Goal: Task Accomplishment & Management: Use online tool/utility

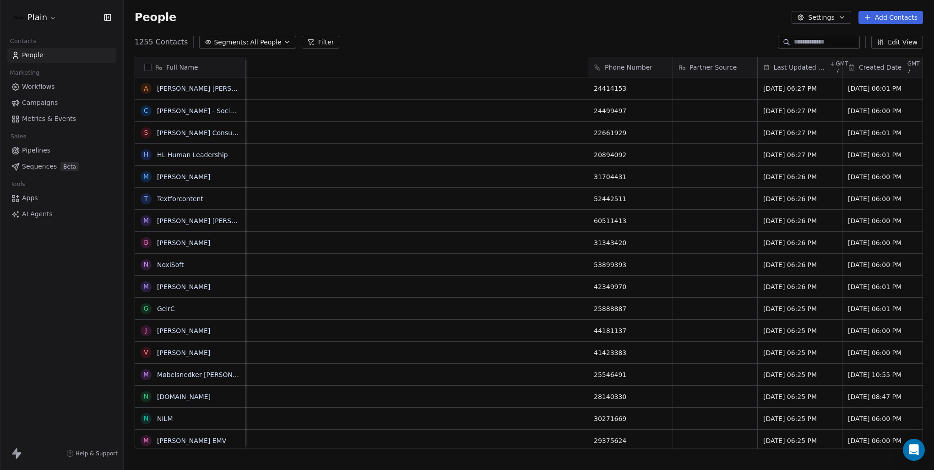
scroll to position [0, 874]
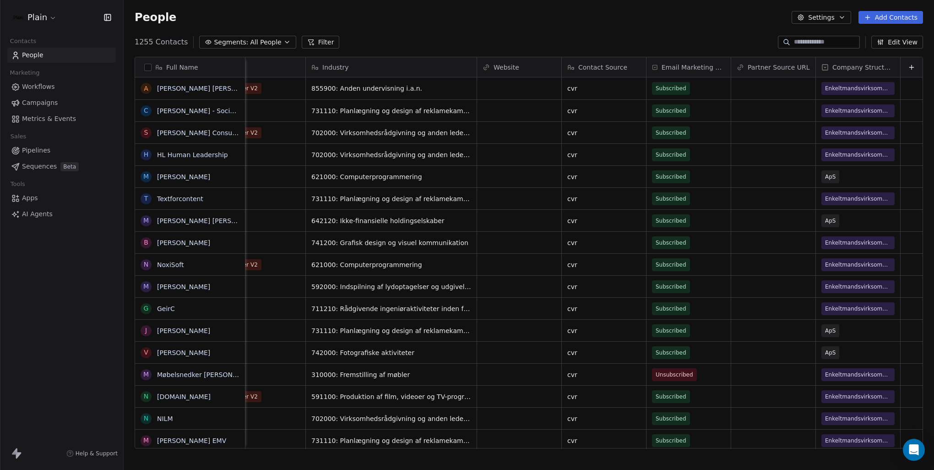
click at [306, 45] on button "Filter" at bounding box center [321, 42] width 38 height 13
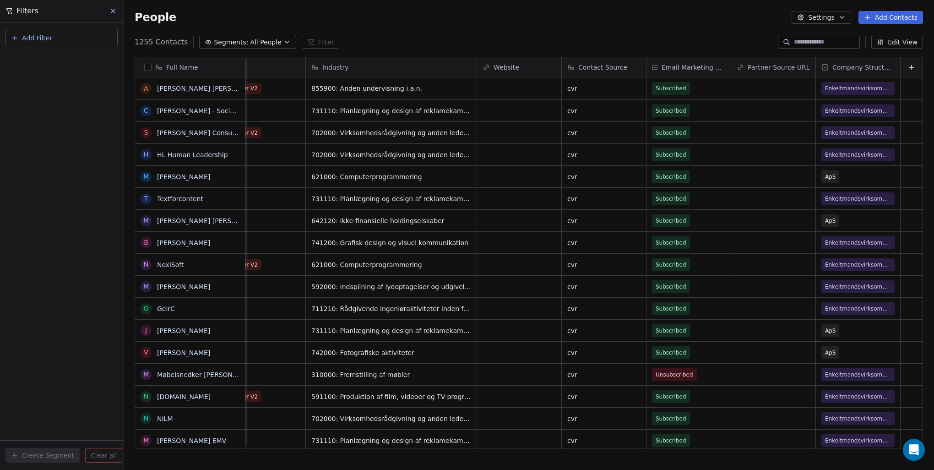
click at [79, 46] on button "Add Filter" at bounding box center [61, 38] width 112 height 16
click at [79, 61] on div "Contact properties" at bounding box center [61, 60] width 93 height 10
type input "****"
click at [38, 96] on div "Tags" at bounding box center [61, 92] width 93 height 9
click at [68, 98] on div "Includes" at bounding box center [62, 97] width 96 height 15
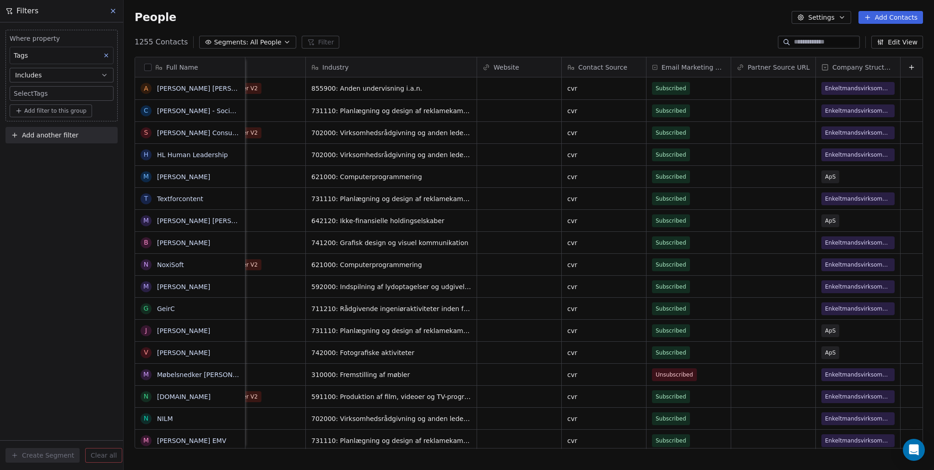
click at [58, 95] on body "Plain Contacts People Marketing Workflows Campaigns Metrics & Events Sales Pipe…" at bounding box center [467, 235] width 934 height 470
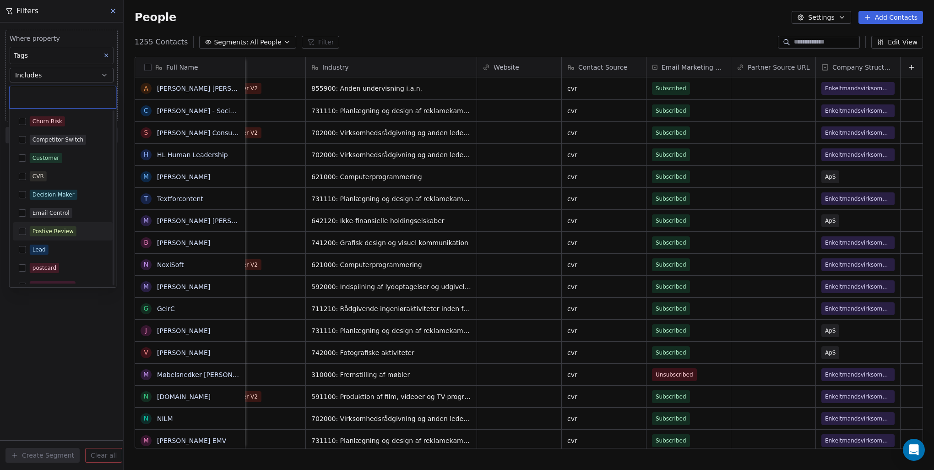
scroll to position [46, 0]
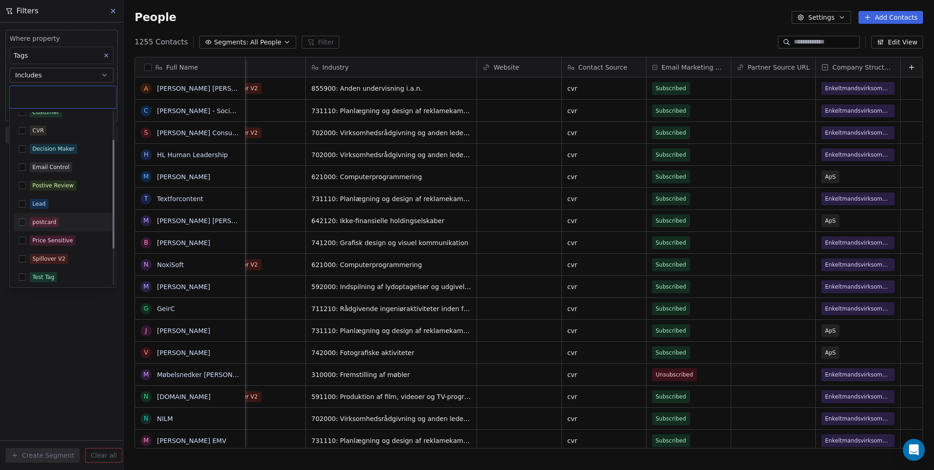
click at [24, 221] on button "Suggestions" at bounding box center [22, 221] width 7 height 7
click at [76, 376] on html "Plain Contacts People Marketing Workflows Campaigns Metrics & Events Sales Pipe…" at bounding box center [467, 235] width 934 height 470
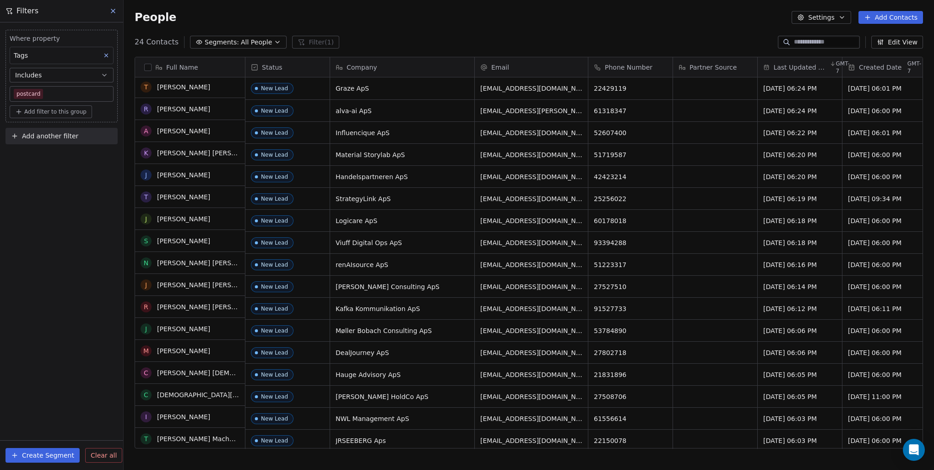
scroll to position [0, 0]
click at [112, 16] on button at bounding box center [114, 11] width 14 height 13
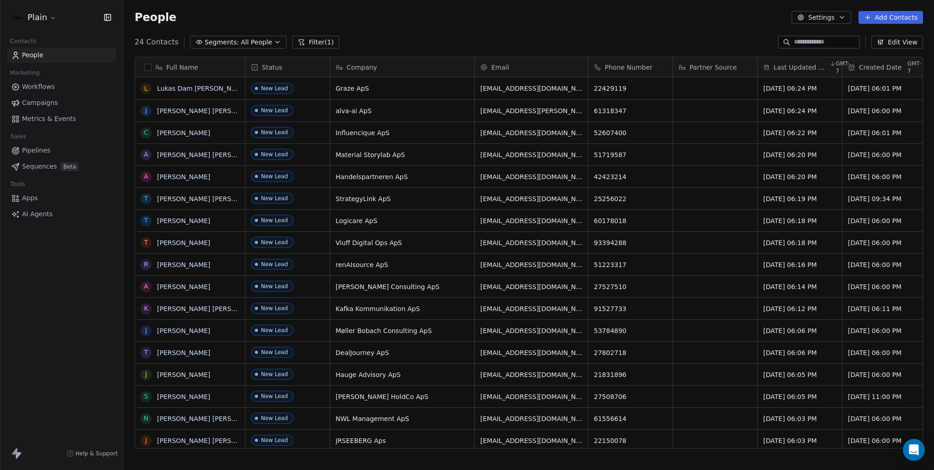
click at [310, 41] on button "Filter (1)" at bounding box center [315, 42] width 47 height 13
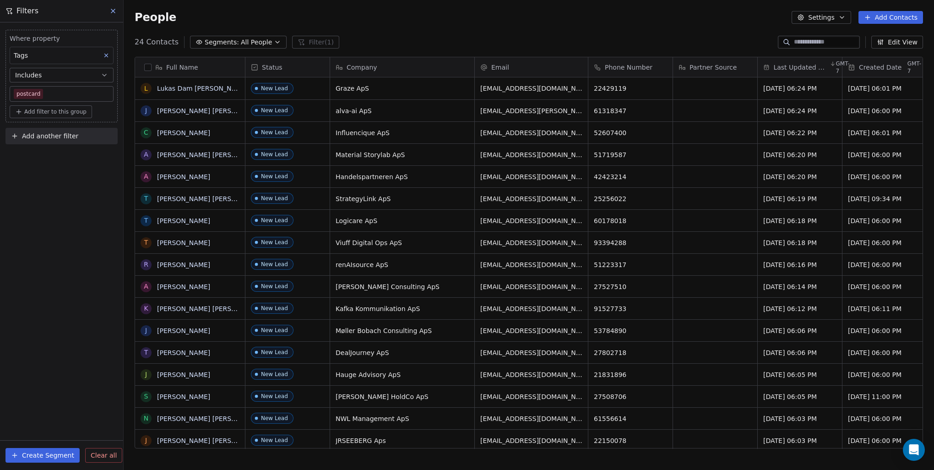
click at [386, 24] on div "People Settings Add Contacts" at bounding box center [529, 17] width 811 height 35
click at [107, 54] on icon at bounding box center [106, 55] width 6 height 6
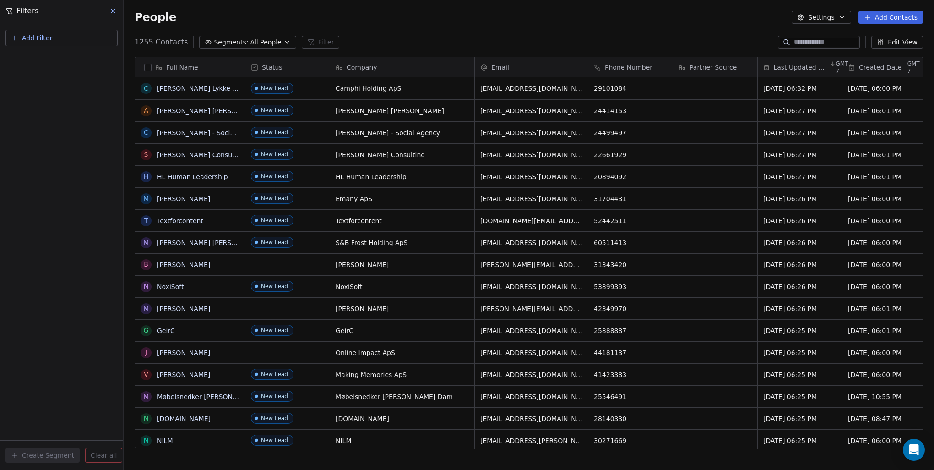
scroll to position [407, 803]
click at [813, 67] on span "Last Updated Date" at bounding box center [801, 67] width 54 height 9
click at [808, 90] on span "Sort Ascending" at bounding box center [799, 86] width 49 height 9
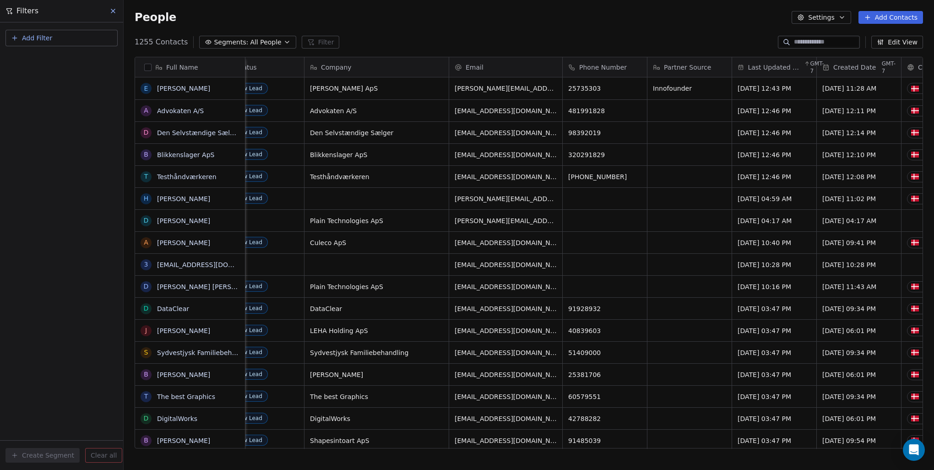
scroll to position [0, 0]
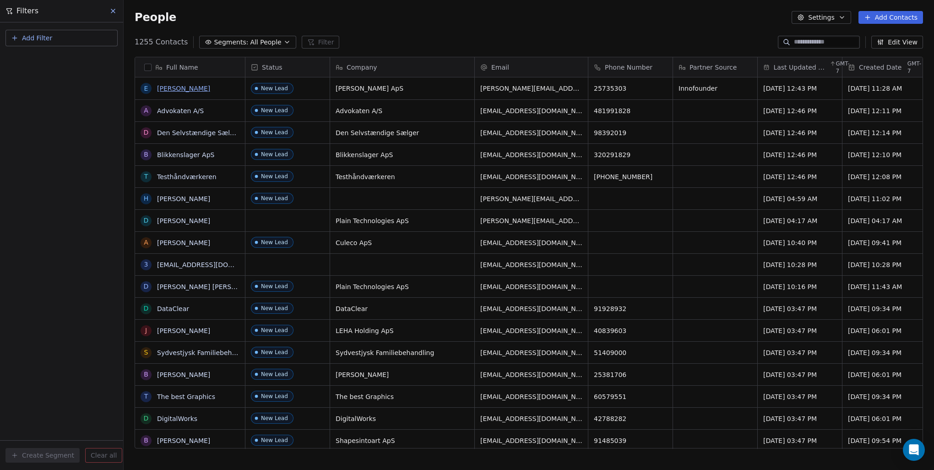
click at [210, 87] on link "[PERSON_NAME]" at bounding box center [183, 88] width 53 height 7
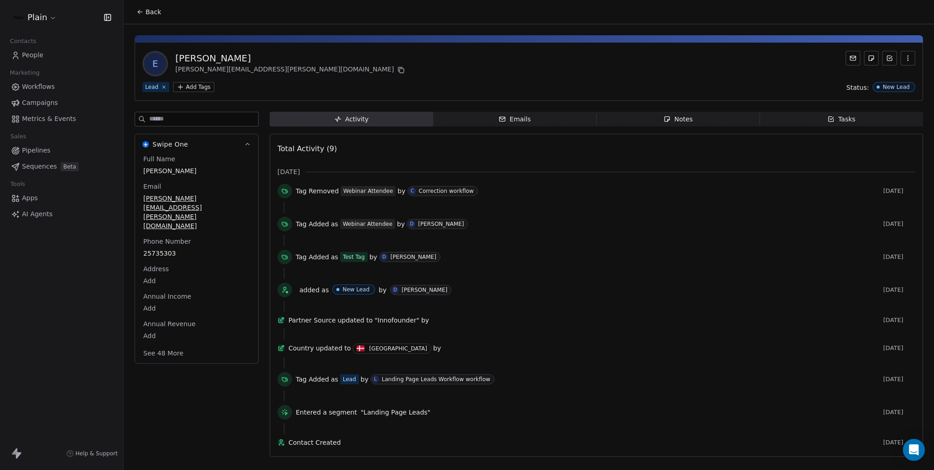
scroll to position [7, 0]
click at [44, 152] on span "Pipelines" at bounding box center [36, 151] width 28 height 10
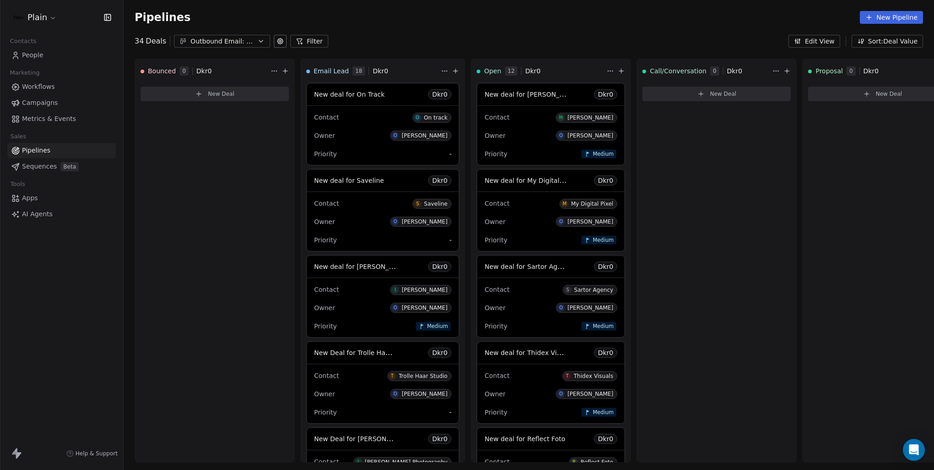
click at [245, 41] on div "Outbound Email: Enkeltmandsvirksomhed (SDR)" at bounding box center [222, 42] width 63 height 10
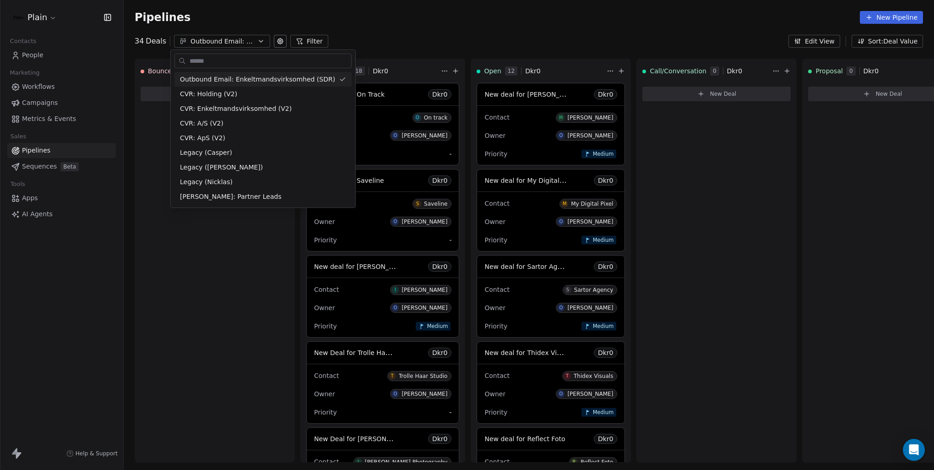
click at [420, 49] on html "Plain Contacts People Marketing Workflows Campaigns Metrics & Events Sales Pipe…" at bounding box center [467, 235] width 934 height 470
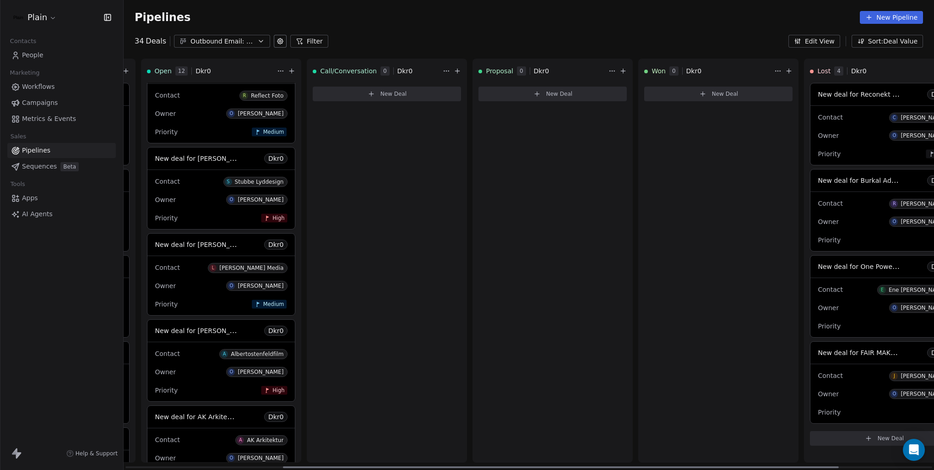
scroll to position [0, 366]
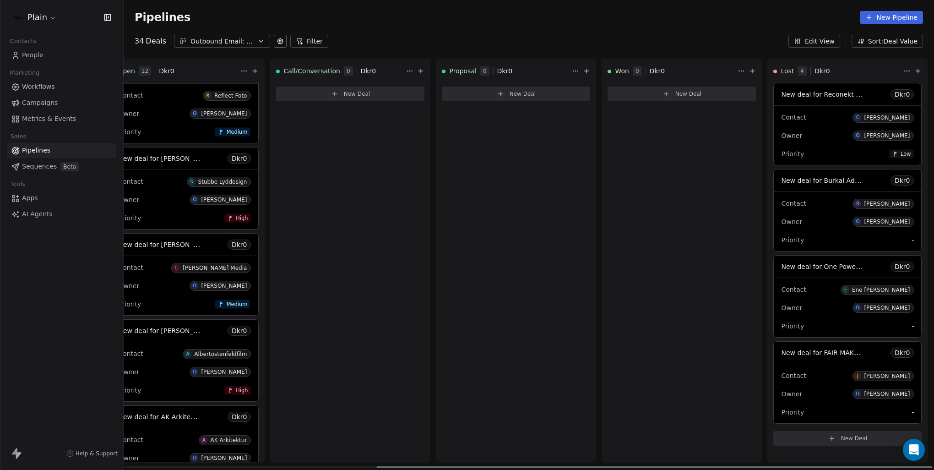
drag, startPoint x: 654, startPoint y: 467, endPoint x: 997, endPoint y: 469, distance: 342.6
click at [933, 468] on div at bounding box center [654, 467] width 556 height 2
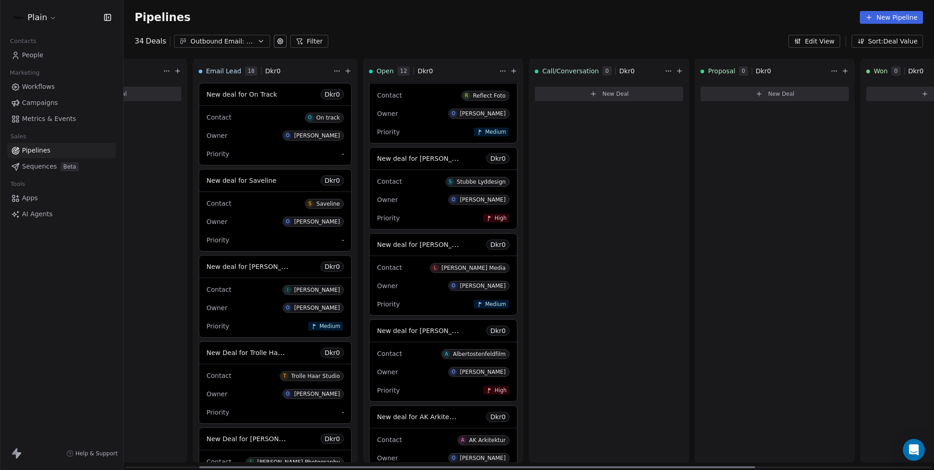
drag, startPoint x: 429, startPoint y: 466, endPoint x: 264, endPoint y: 408, distance: 174.7
click at [251, 466] on div at bounding box center [477, 467] width 556 height 2
